Goal: Task Accomplishment & Management: Manage account settings

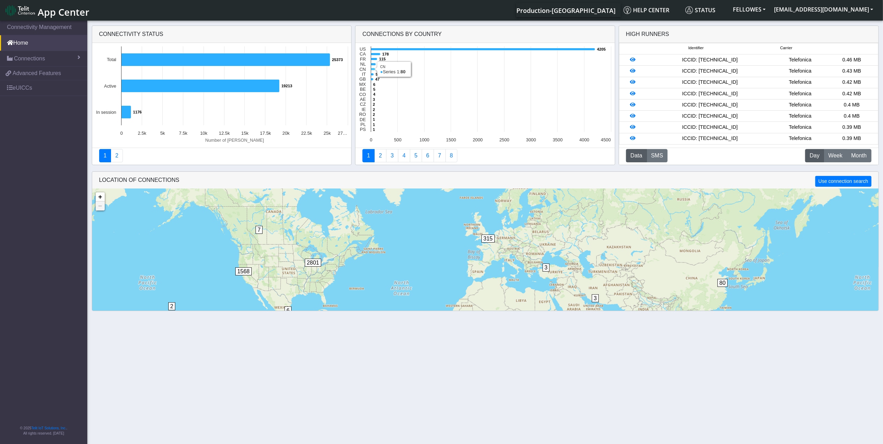
click at [373, 68] on icon at bounding box center [373, 69] width 4 height 2
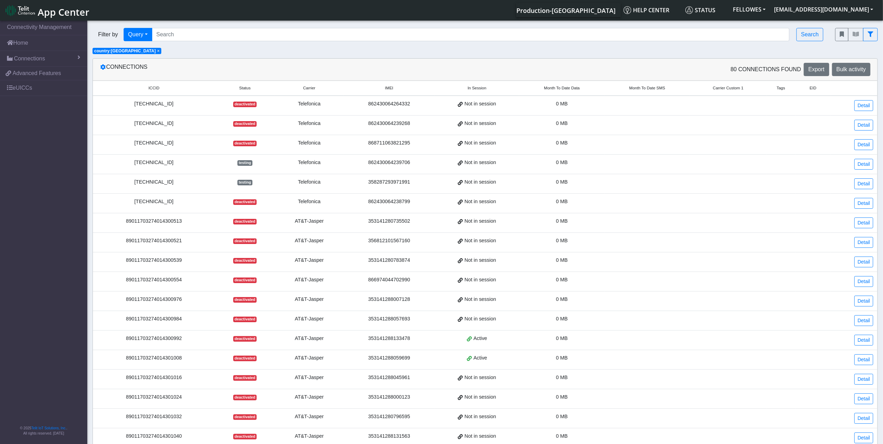
click at [562, 88] on span "Month To Date Data" at bounding box center [562, 88] width 36 height 6
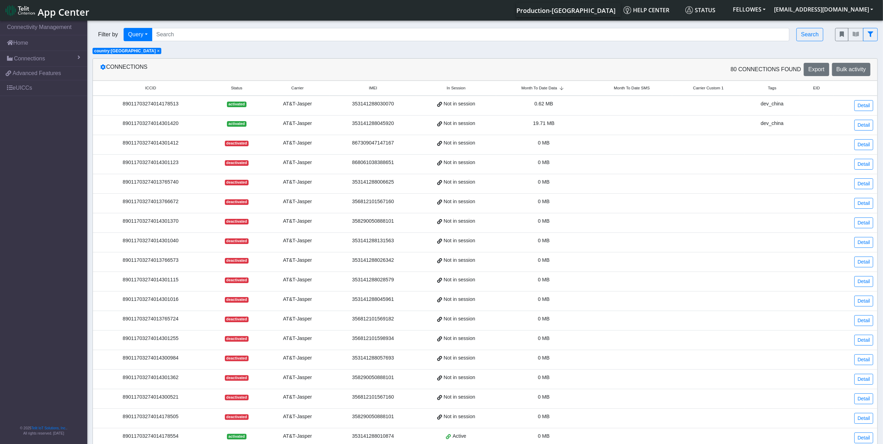
click at [547, 88] on span "Month To Date Data" at bounding box center [539, 88] width 36 height 6
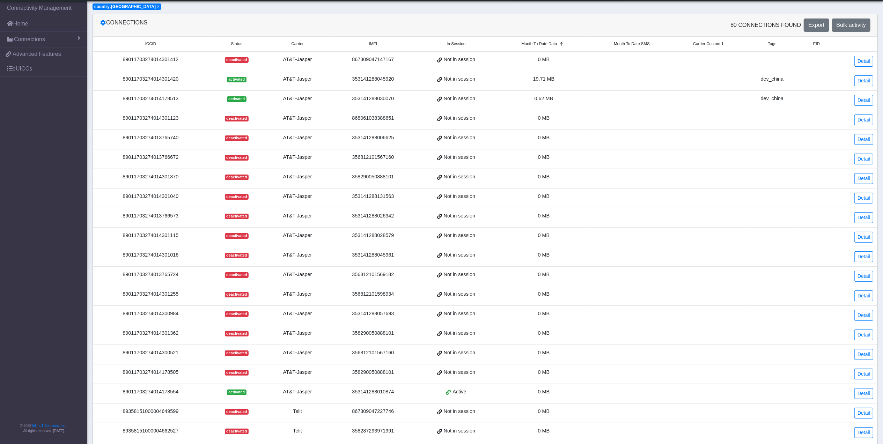
scroll to position [67, 0]
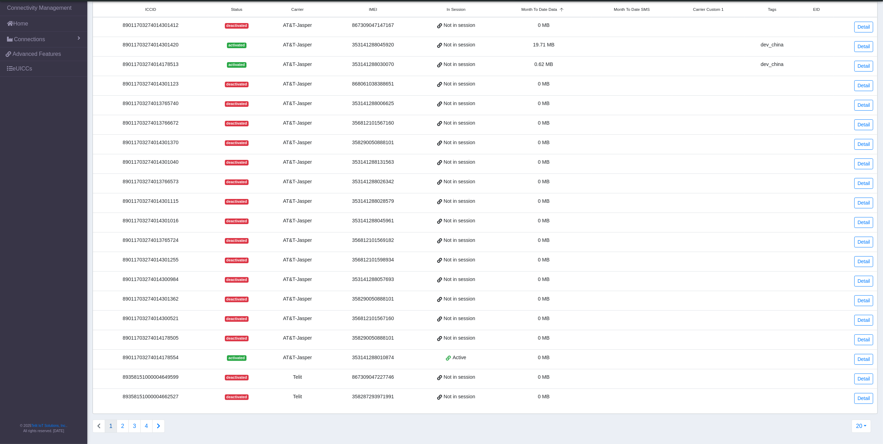
click at [141, 359] on div "89011703274014178554" at bounding box center [150, 358] width 107 height 8
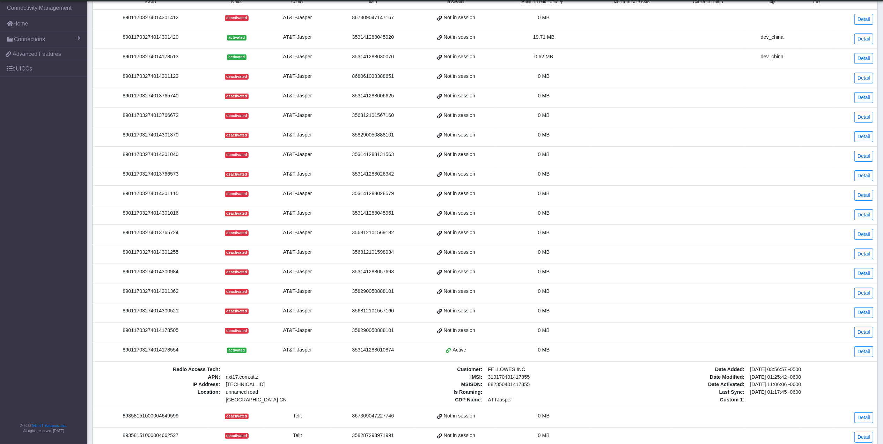
click at [876, 352] on td "Detail" at bounding box center [856, 352] width 44 height 20
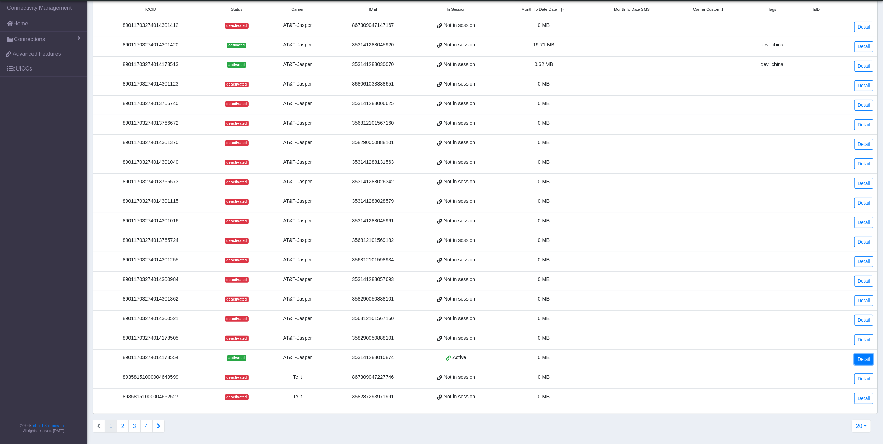
click at [866, 356] on link "Detail" at bounding box center [864, 359] width 19 height 11
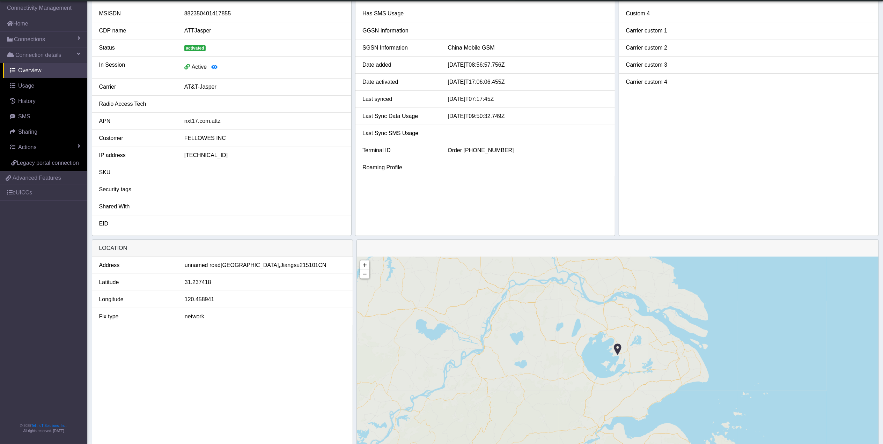
click at [865, 357] on div "+ − ©2025 MapQuest, | Terms" at bounding box center [618, 355] width 522 height 196
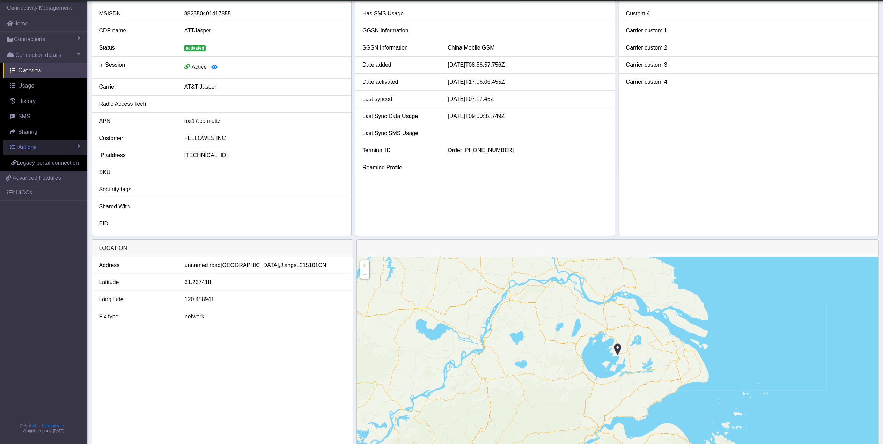
click at [52, 143] on link "Actions" at bounding box center [45, 147] width 85 height 15
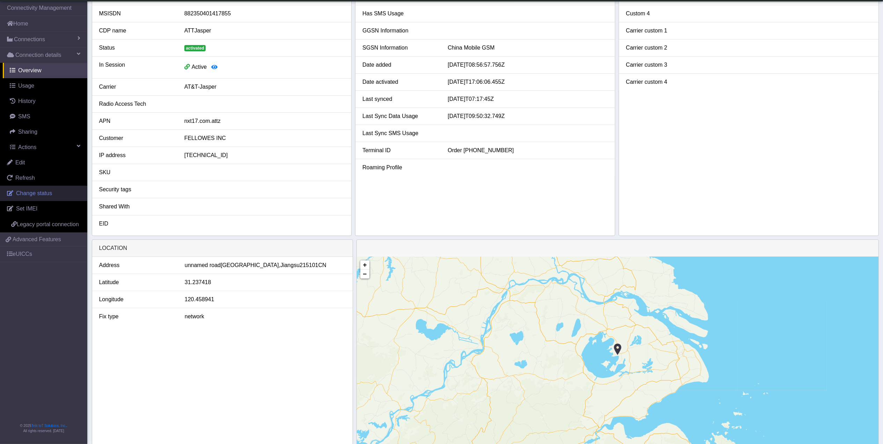
click at [48, 190] on span "Change status" at bounding box center [34, 193] width 36 height 6
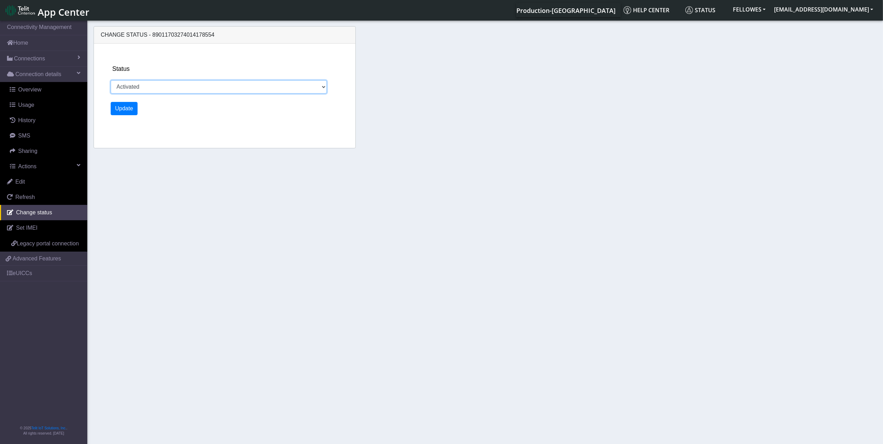
click at [179, 93] on select "Activated Ready Deactivated Inventory Retired" at bounding box center [219, 86] width 217 height 13
select select "deactivated"
click at [111, 80] on select "Activated Ready Deactivated Inventory Retired" at bounding box center [219, 86] width 217 height 13
click at [131, 106] on button "Update" at bounding box center [124, 108] width 27 height 13
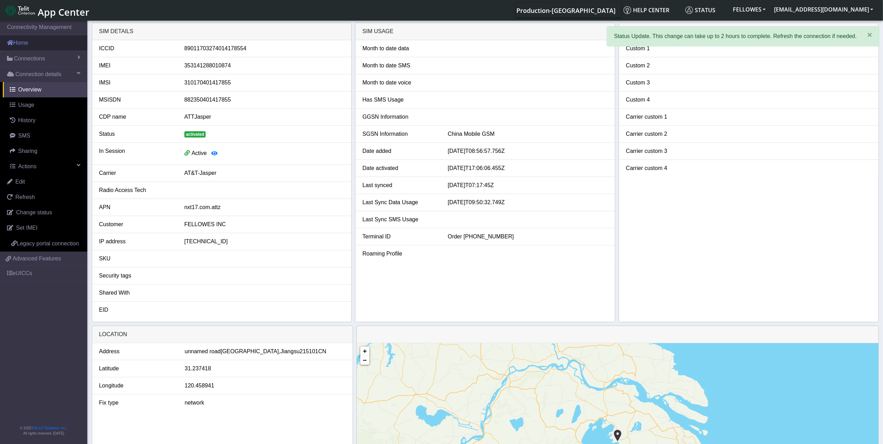
click at [39, 38] on link "Home" at bounding box center [43, 42] width 87 height 15
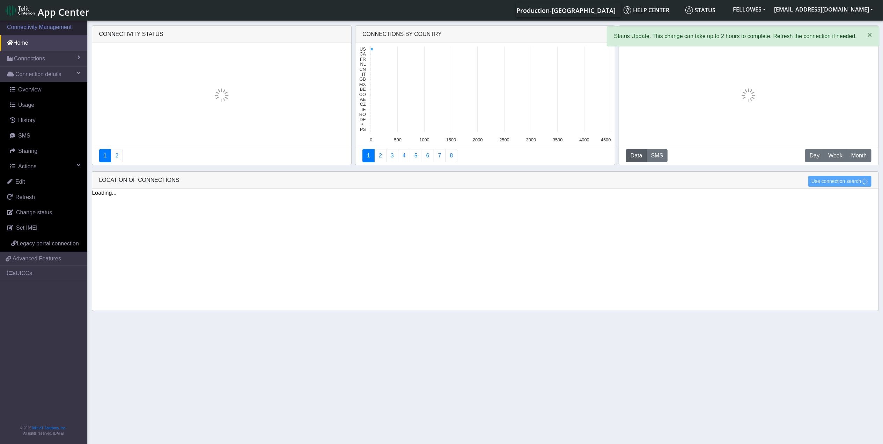
click at [44, 23] on link "Connectivity Management" at bounding box center [43, 27] width 87 height 15
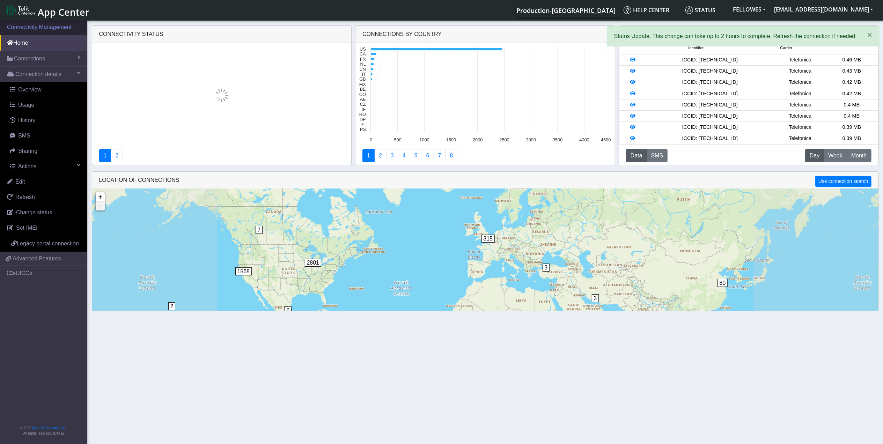
click at [46, 28] on link "Connectivity Management" at bounding box center [43, 27] width 87 height 15
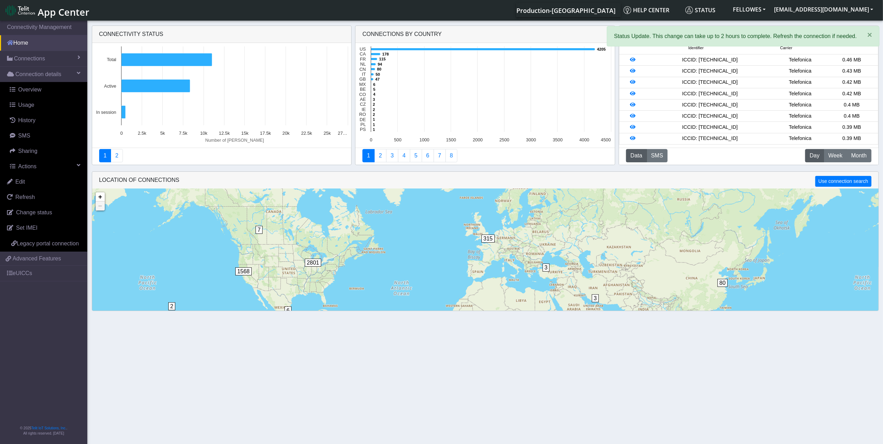
click at [29, 38] on link "Home" at bounding box center [43, 42] width 87 height 15
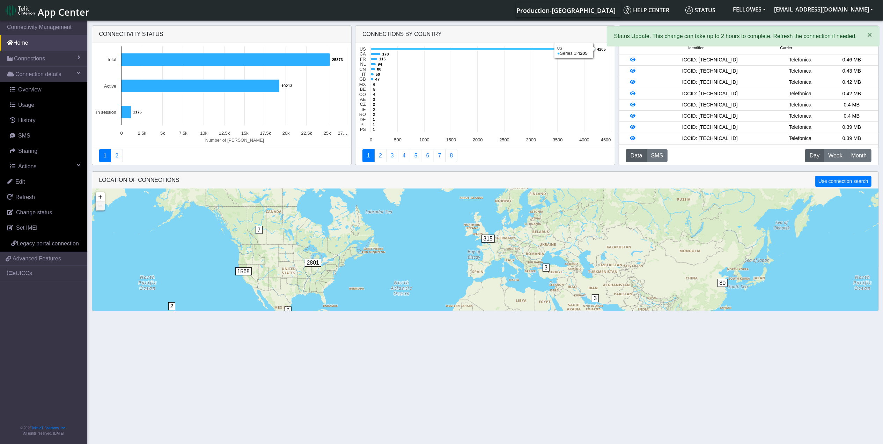
click at [384, 48] on rect at bounding box center [485, 95] width 259 height 105
click at [372, 73] on icon at bounding box center [372, 74] width 3 height 2
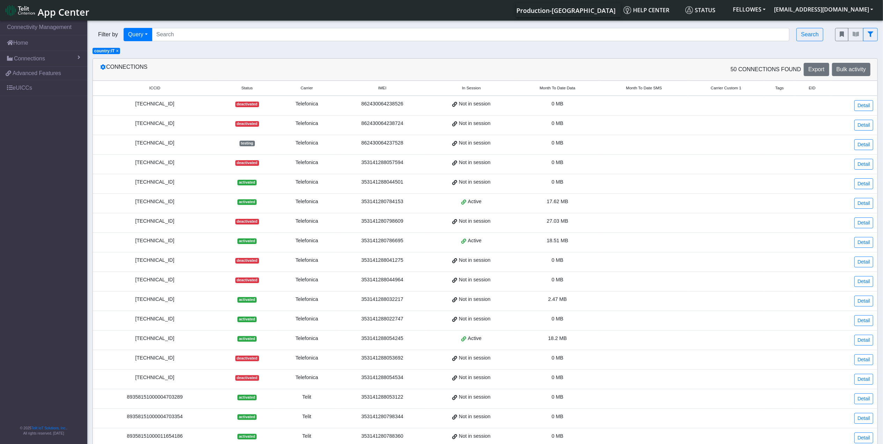
click at [545, 87] on span "Month To Date Data" at bounding box center [558, 88] width 36 height 6
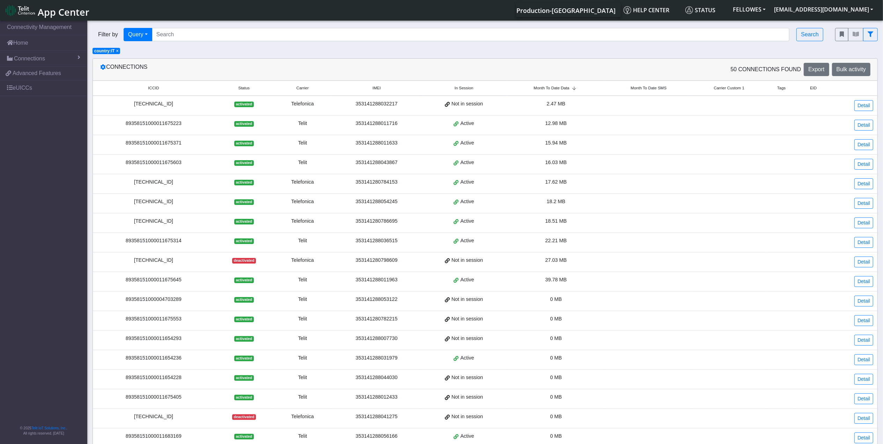
click at [551, 87] on span "Month To Date Data" at bounding box center [552, 88] width 36 height 6
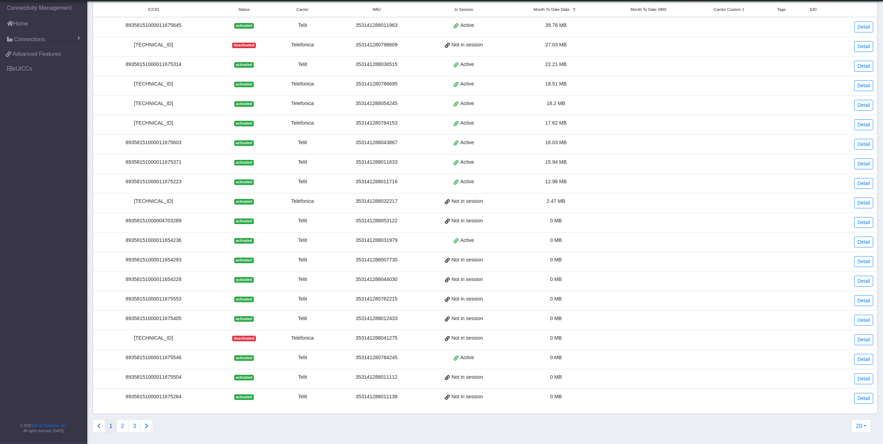
scroll to position [67, 0]
click at [124, 428] on button "2" at bounding box center [123, 426] width 12 height 13
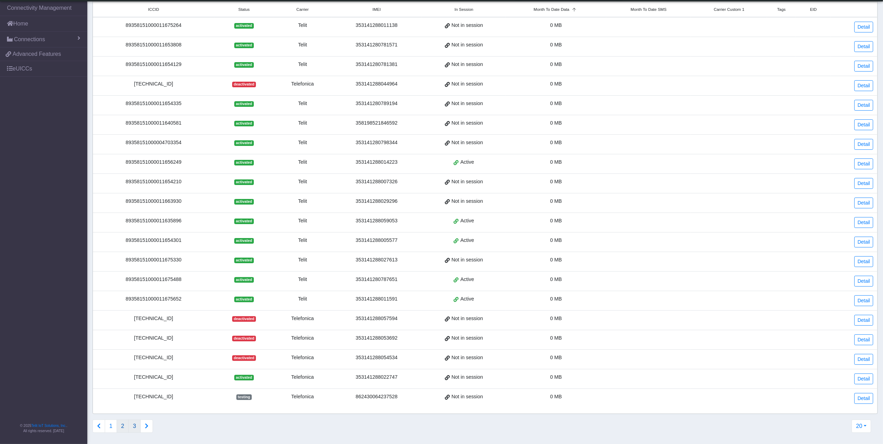
click at [134, 425] on button "3" at bounding box center [135, 426] width 12 height 13
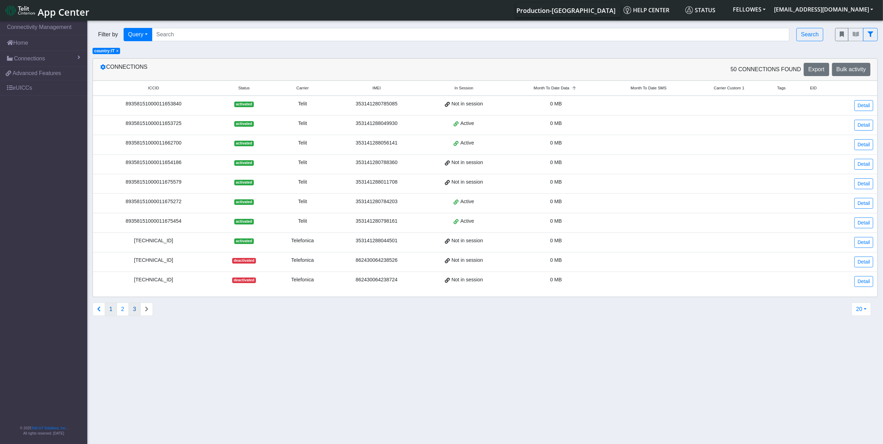
click at [111, 314] on button "1" at bounding box center [111, 309] width 12 height 13
